Goal: Task Accomplishment & Management: Use online tool/utility

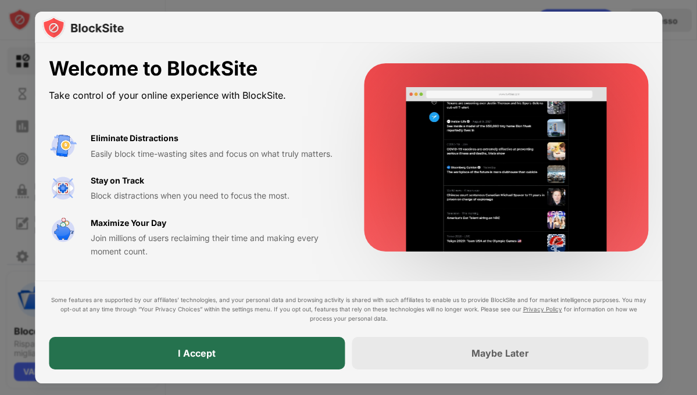
click at [271, 350] on div "I Accept" at bounding box center [197, 353] width 296 height 33
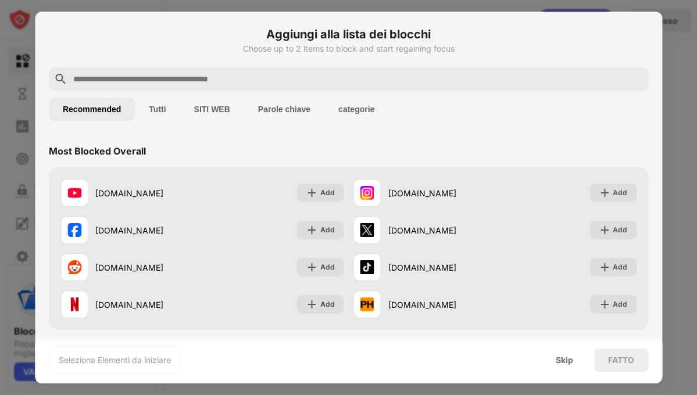
click at [410, 73] on input "text" at bounding box center [357, 79] width 571 height 14
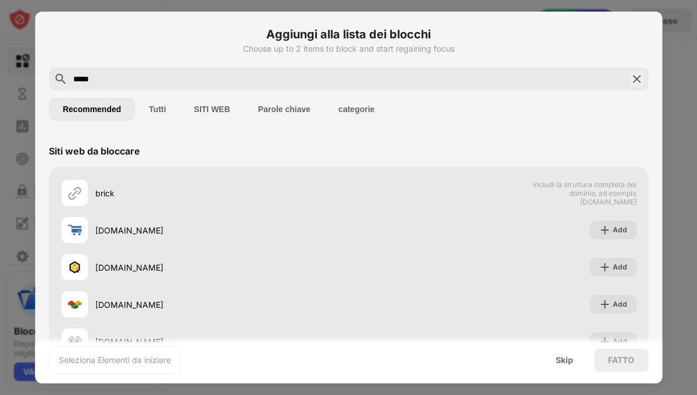
click at [248, 84] on input "*****" at bounding box center [348, 79] width 553 height 14
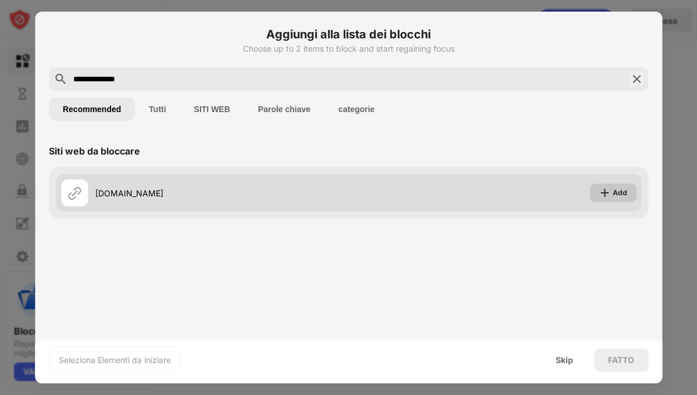
type input "**********"
click at [609, 196] on img at bounding box center [605, 193] width 12 height 12
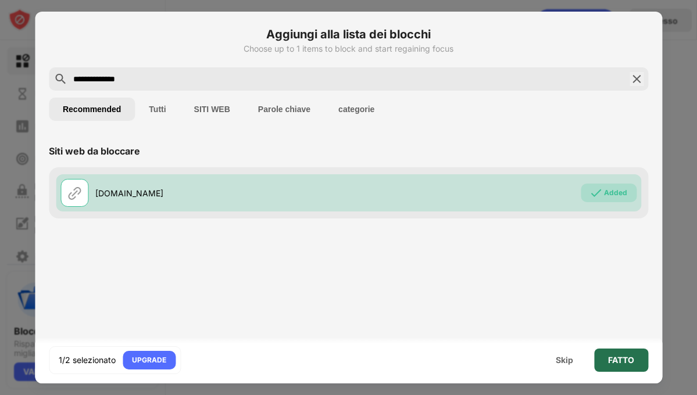
click at [633, 358] on div "FATTO" at bounding box center [621, 360] width 26 height 9
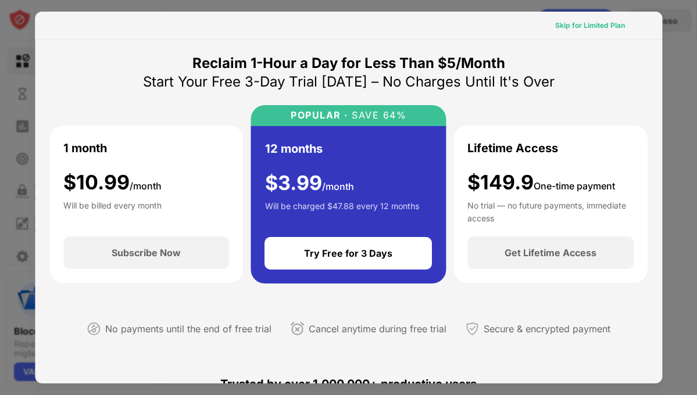
click at [574, 31] on div "Skip for Limited Plan" at bounding box center [590, 26] width 70 height 12
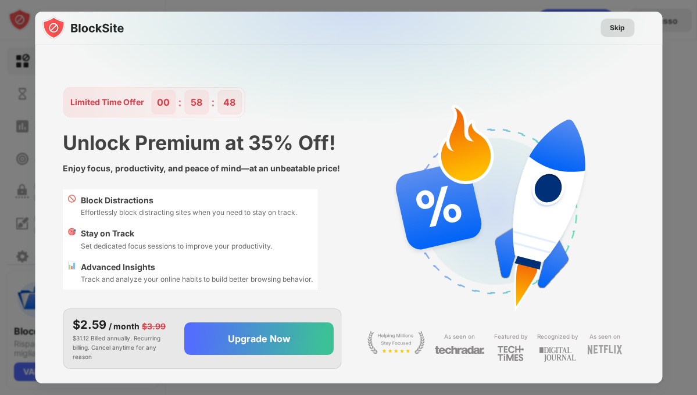
click at [607, 28] on div "Skip" at bounding box center [618, 28] width 34 height 19
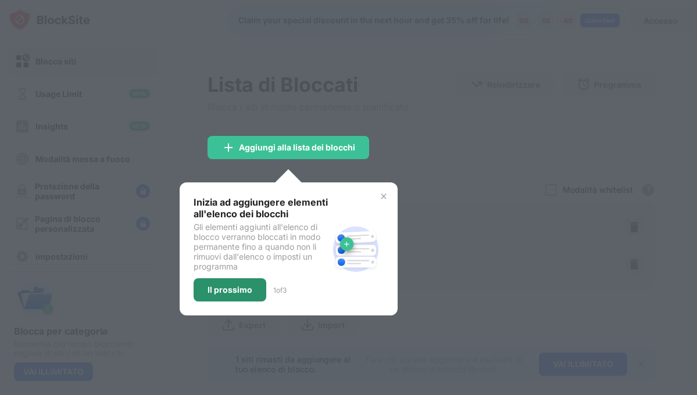
click at [244, 285] on div "Il prossimo" at bounding box center [230, 289] width 45 height 9
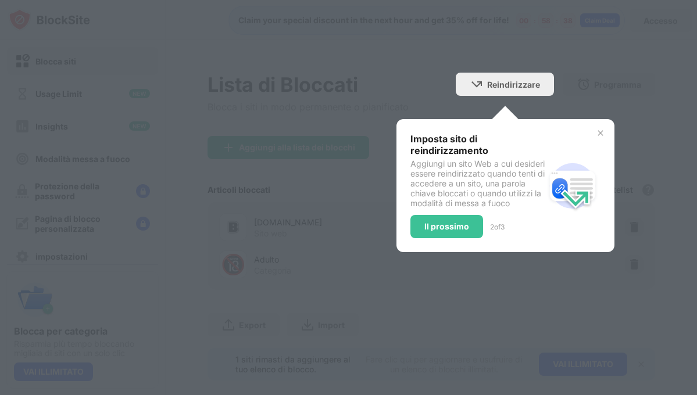
drag, startPoint x: 433, startPoint y: 222, endPoint x: 433, endPoint y: 231, distance: 8.7
click at [433, 223] on div "Imposta sito di reindirizzamento Aggiungi un sito Web a cui desideri essere rei…" at bounding box center [477, 185] width 134 height 105
click at [433, 231] on div "Il prossimo" at bounding box center [446, 226] width 45 height 9
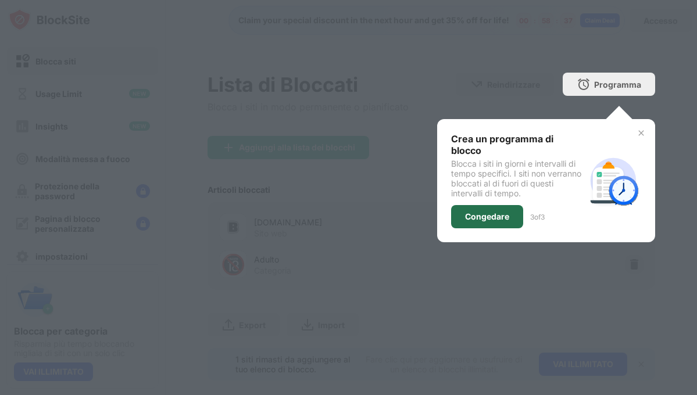
click at [511, 205] on div "Congedare" at bounding box center [487, 216] width 72 height 23
